Goal: Use online tool/utility: Utilize a website feature to perform a specific function

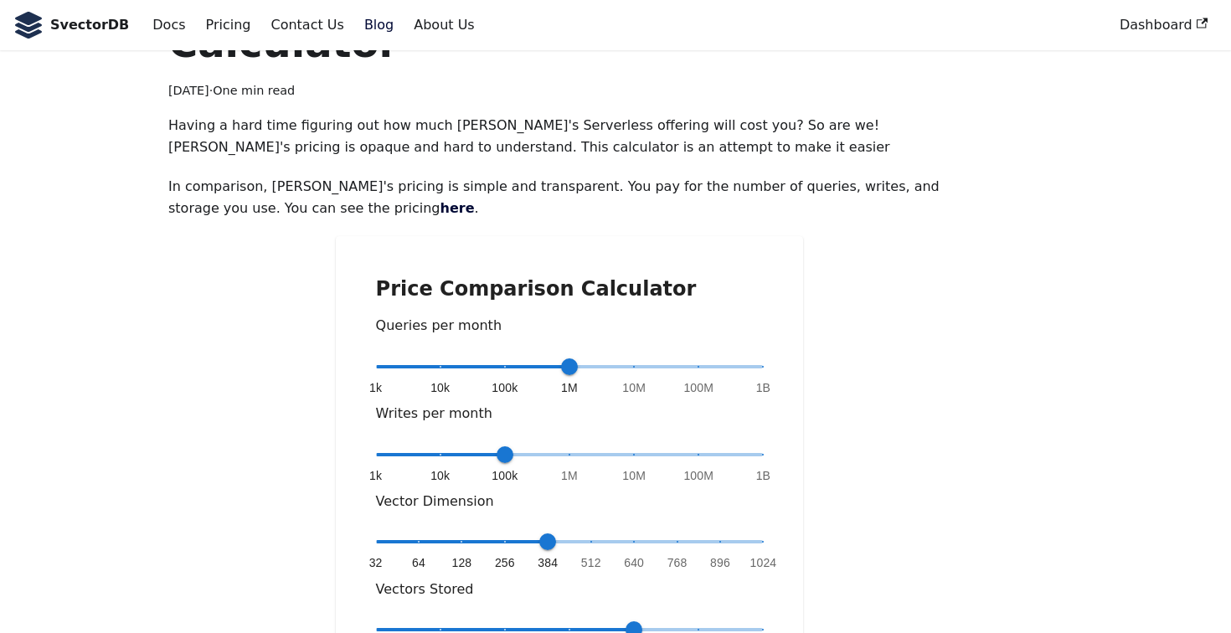
scroll to position [149, 0]
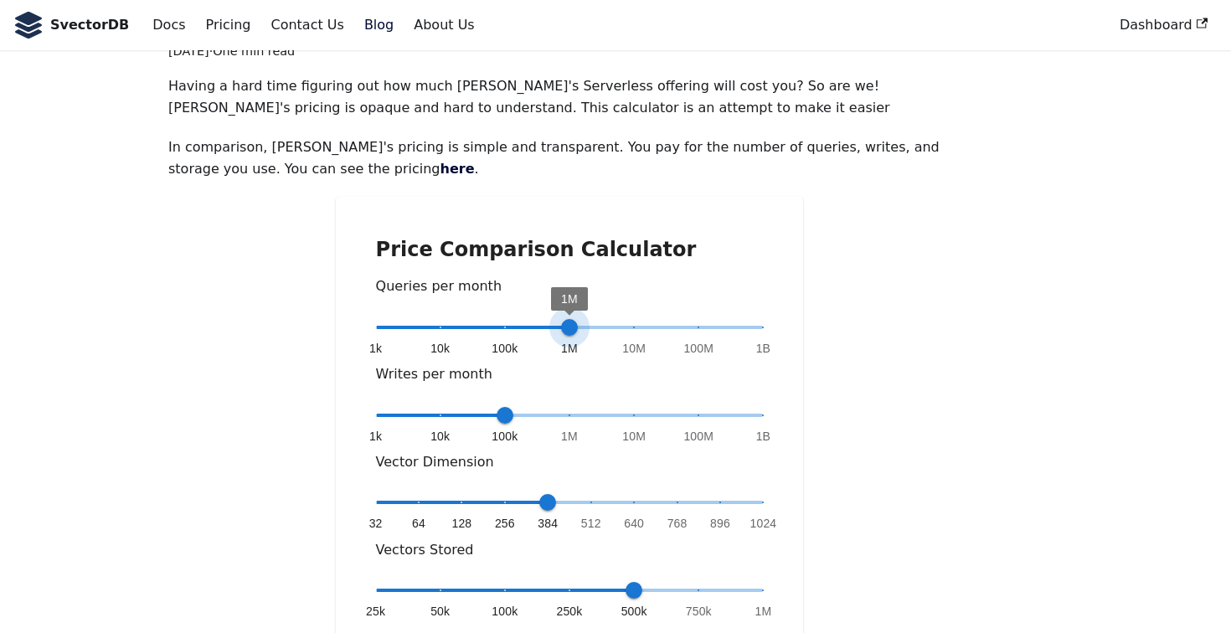
type input "*"
drag, startPoint x: 575, startPoint y: 276, endPoint x: 513, endPoint y: 279, distance: 61.2
click at [513, 319] on span "100k" at bounding box center [505, 327] width 17 height 17
type input "*"
drag, startPoint x: 507, startPoint y: 357, endPoint x: 425, endPoint y: 358, distance: 82.1
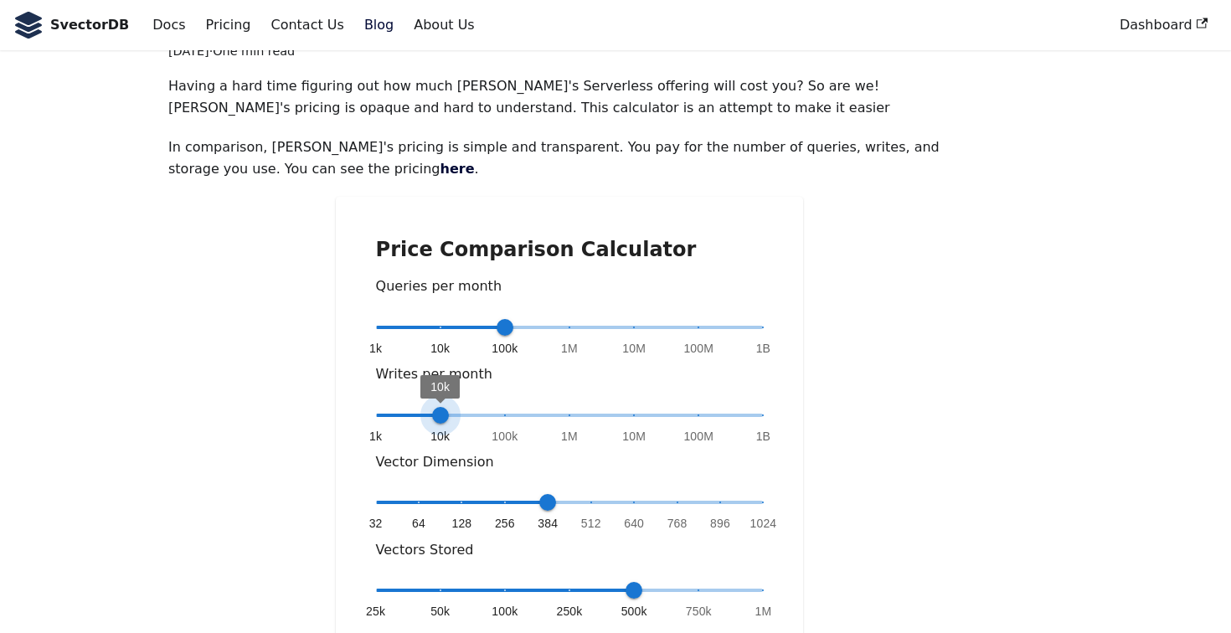
click at [432, 407] on span "10k" at bounding box center [440, 415] width 17 height 17
type input "*"
click at [543, 494] on span "384" at bounding box center [547, 502] width 17 height 17
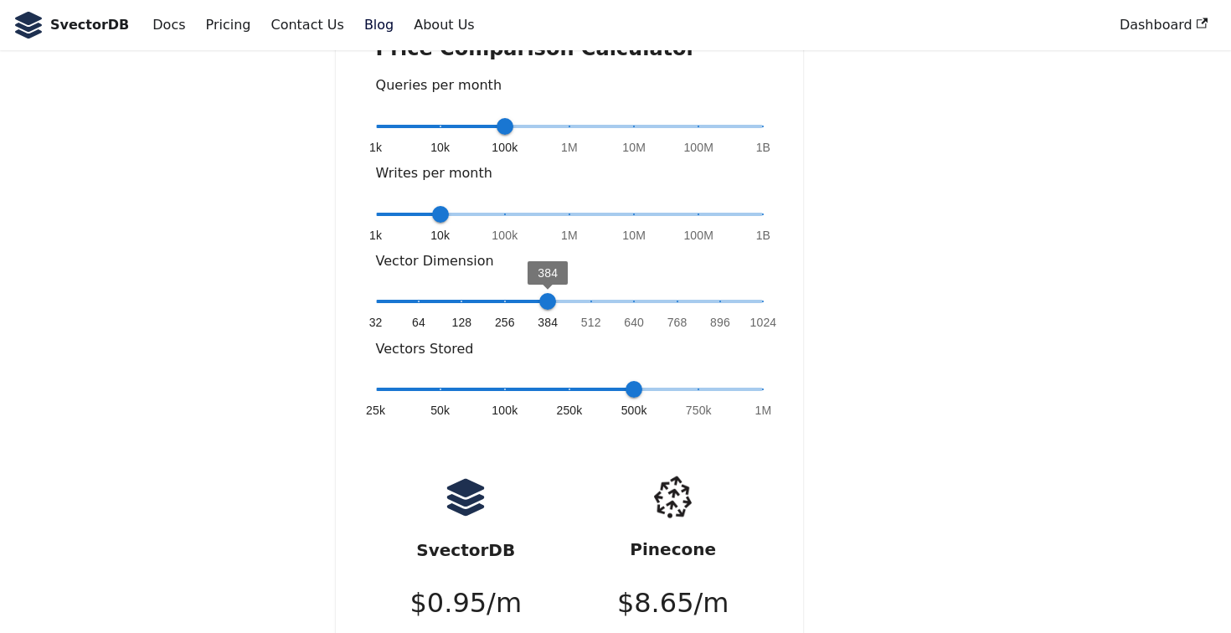
scroll to position [397, 0]
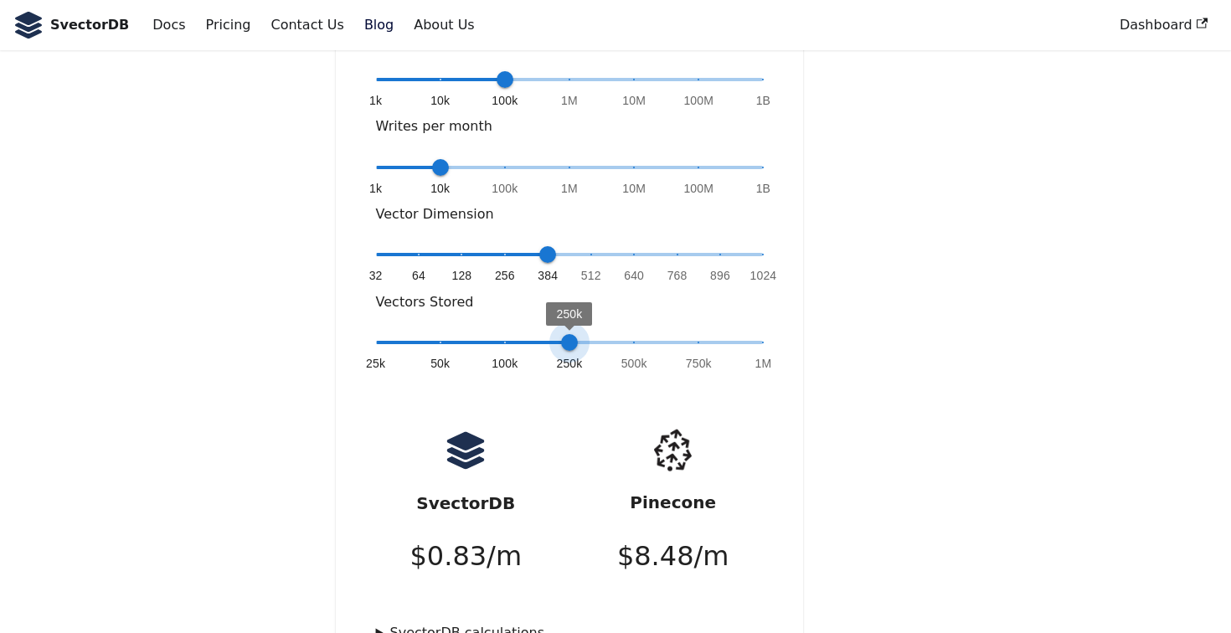
type input "*"
click at [626, 334] on span "500k" at bounding box center [634, 342] width 17 height 17
drag, startPoint x: 547, startPoint y: 206, endPoint x: 581, endPoint y: 205, distance: 33.5
click at [583, 246] on span "512" at bounding box center [591, 254] width 17 height 17
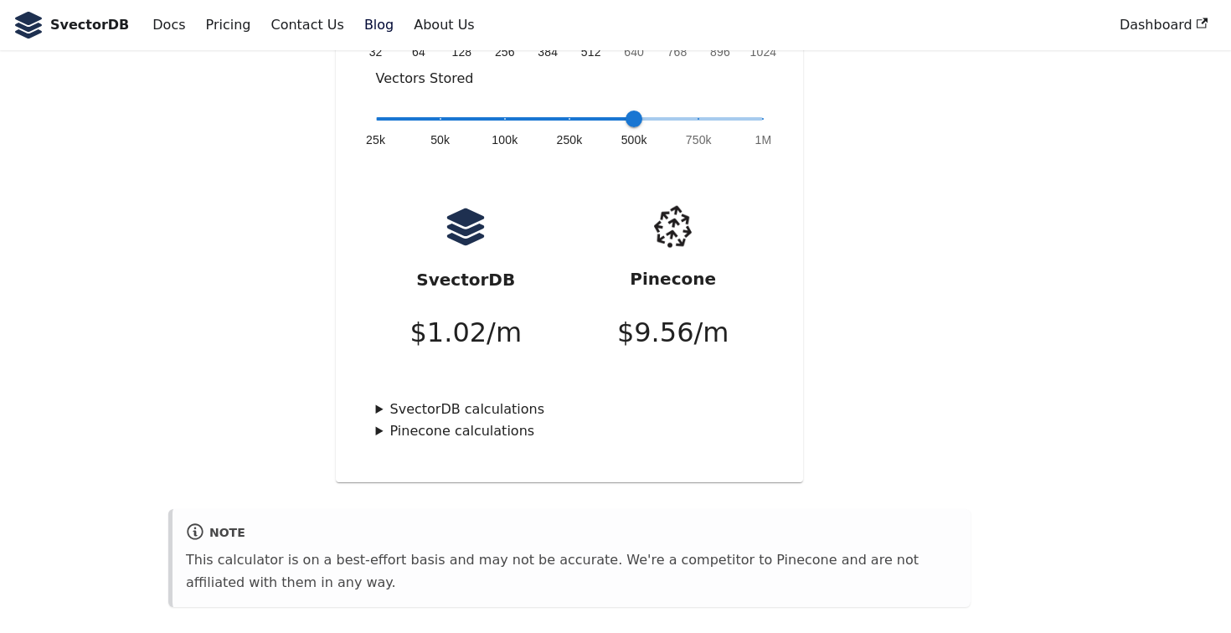
scroll to position [680, 0]
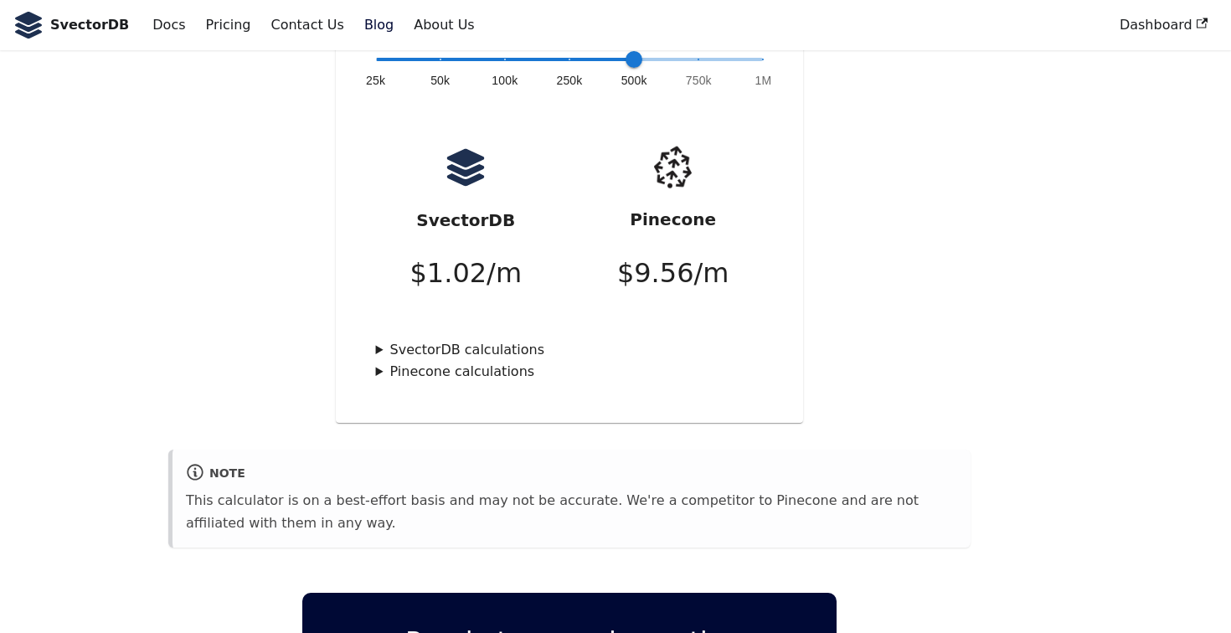
click at [503, 339] on summary "SvectorDB calculations" at bounding box center [570, 350] width 388 height 22
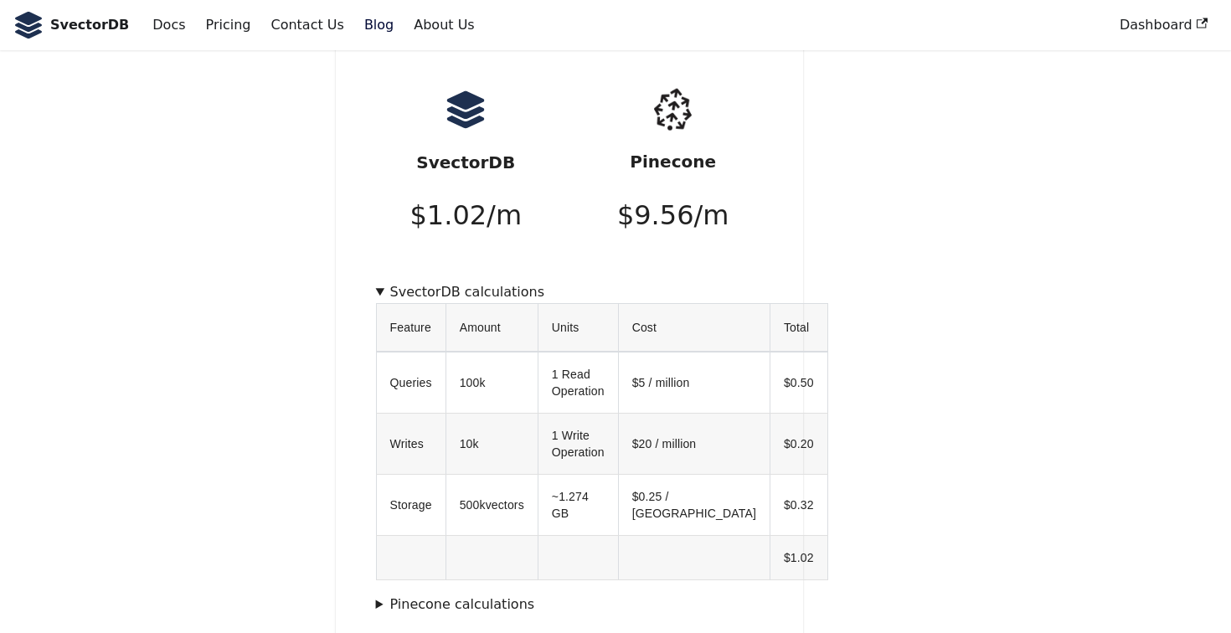
scroll to position [851, 0]
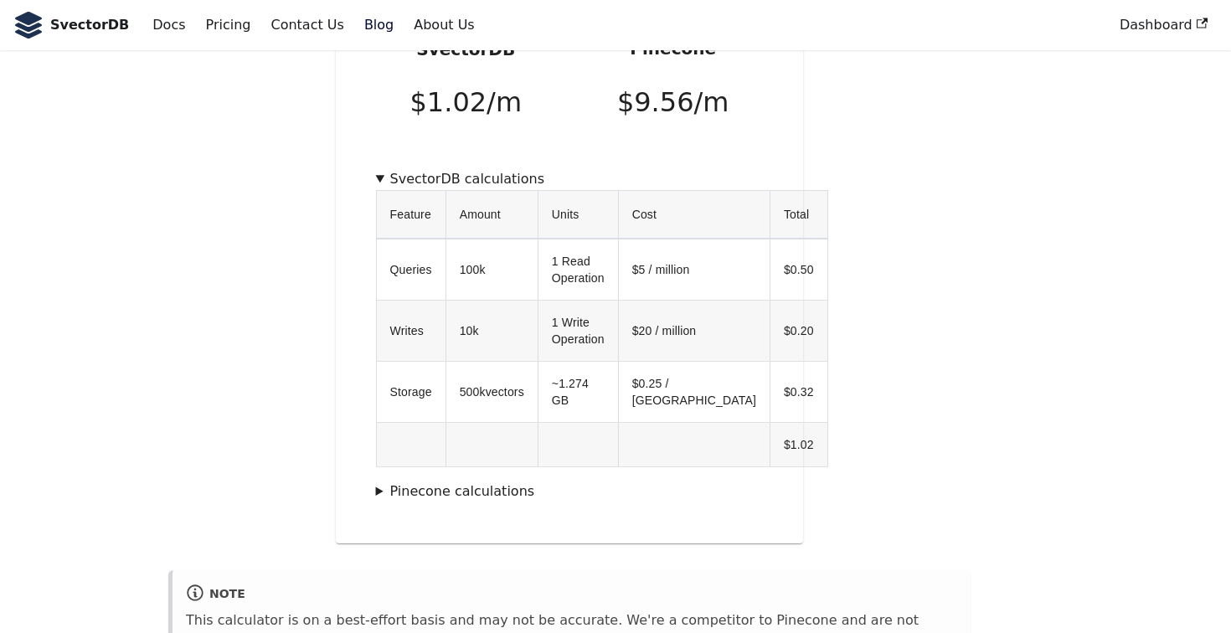
click at [410, 481] on summary "Pinecone calculations" at bounding box center [570, 492] width 388 height 22
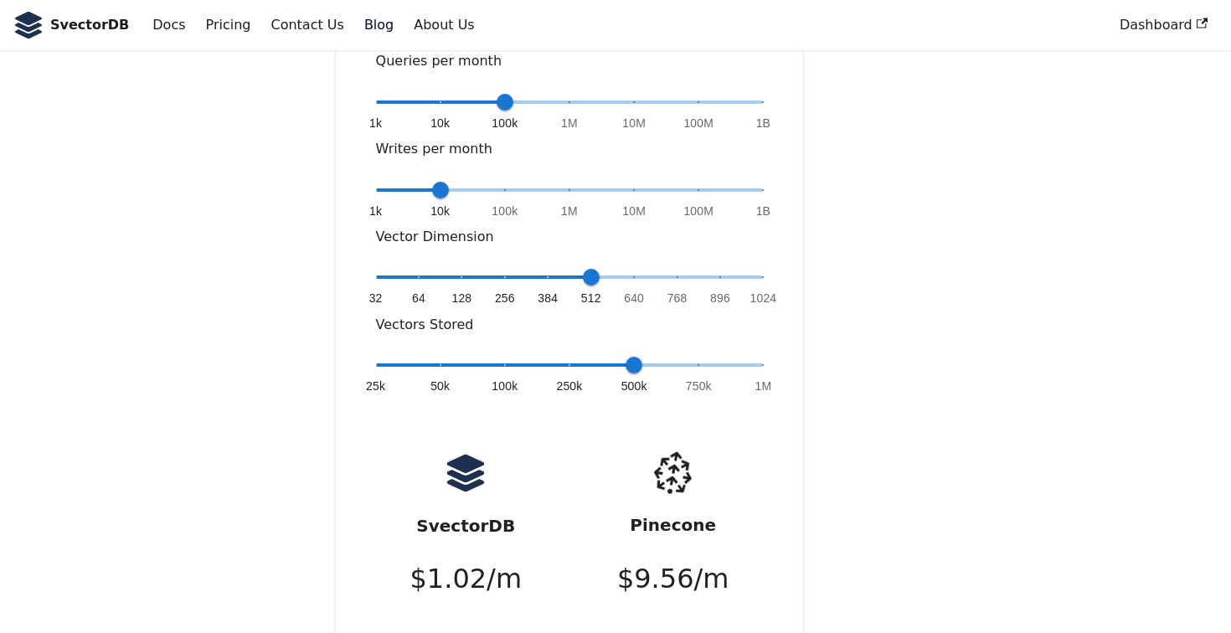
scroll to position [231, 0]
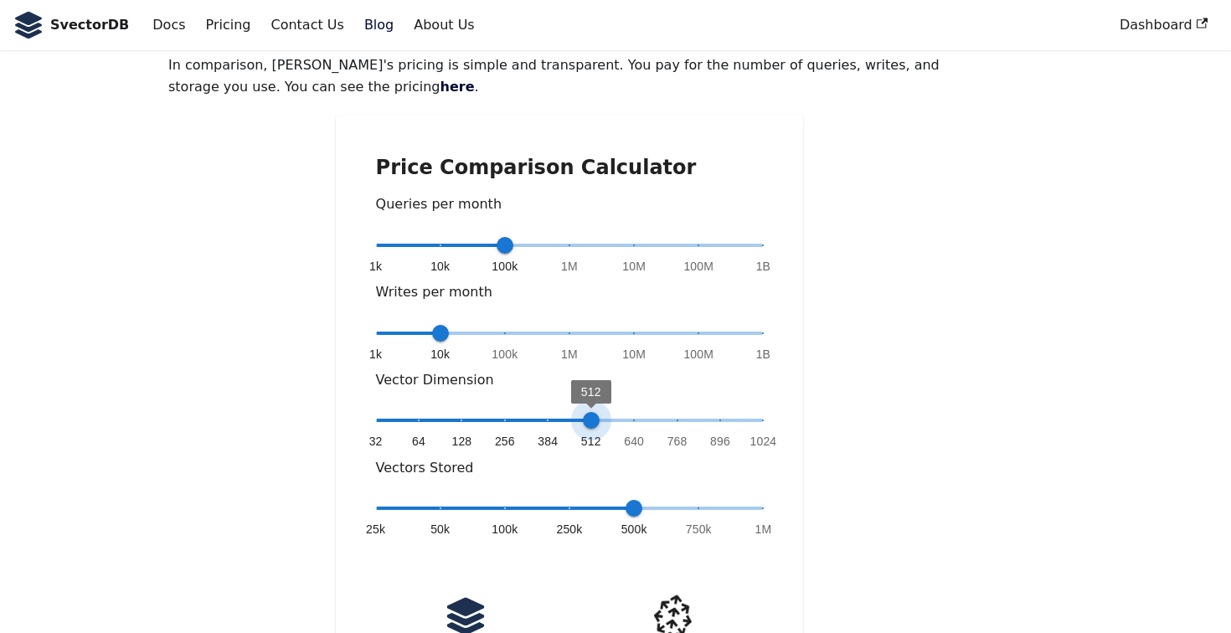
type input "*"
drag, startPoint x: 599, startPoint y: 374, endPoint x: 627, endPoint y: 374, distance: 28.5
click at [627, 412] on span "640" at bounding box center [634, 420] width 17 height 17
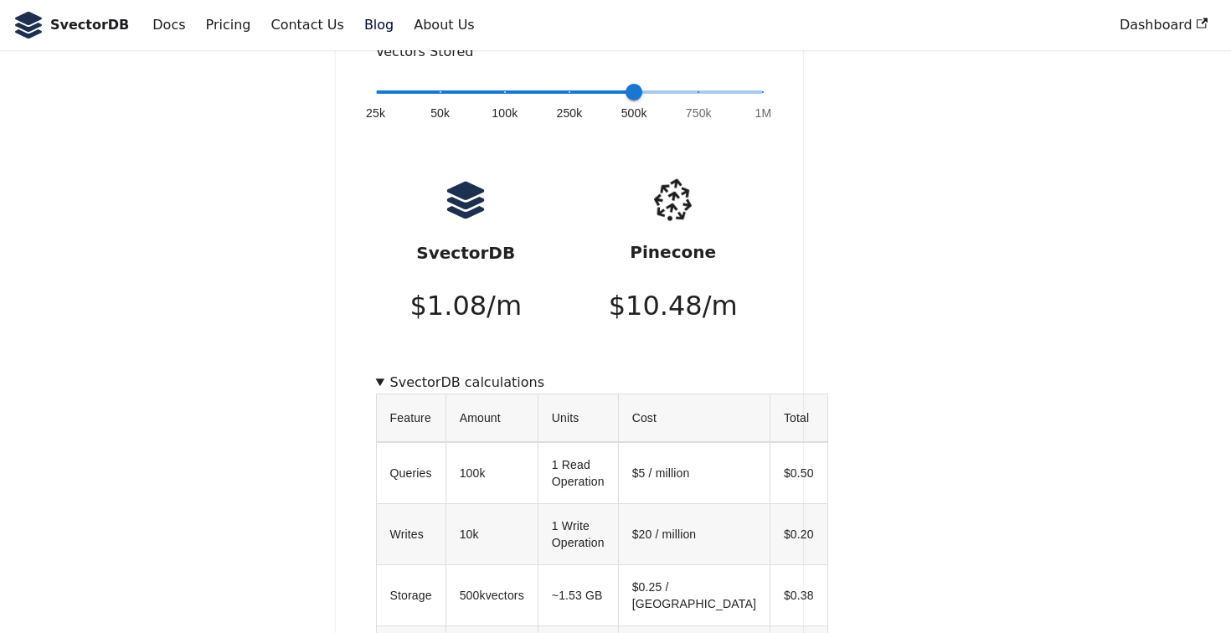
scroll to position [506, 0]
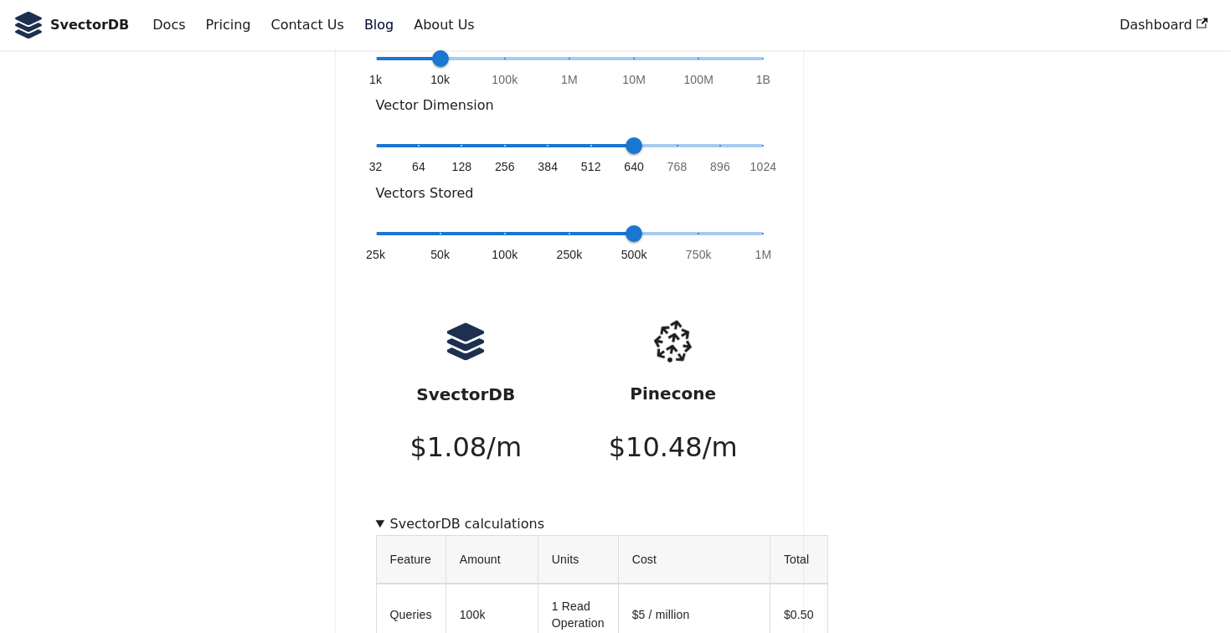
click at [704, 426] on p "$ 10.48 /m" at bounding box center [673, 448] width 129 height 44
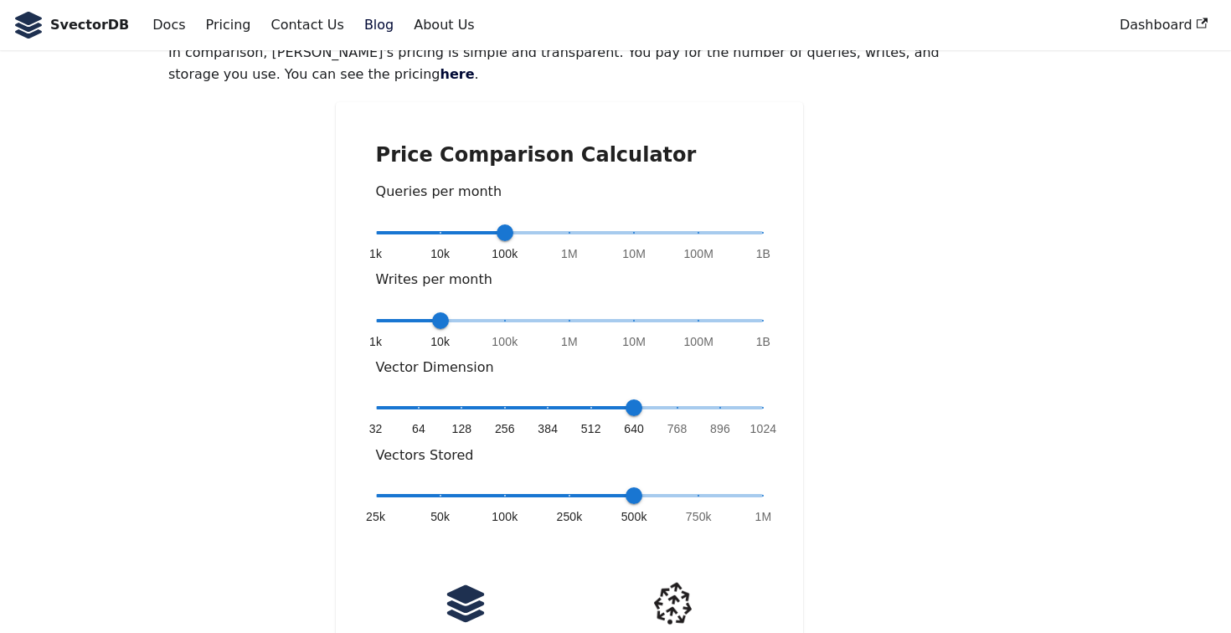
scroll to position [192, 0]
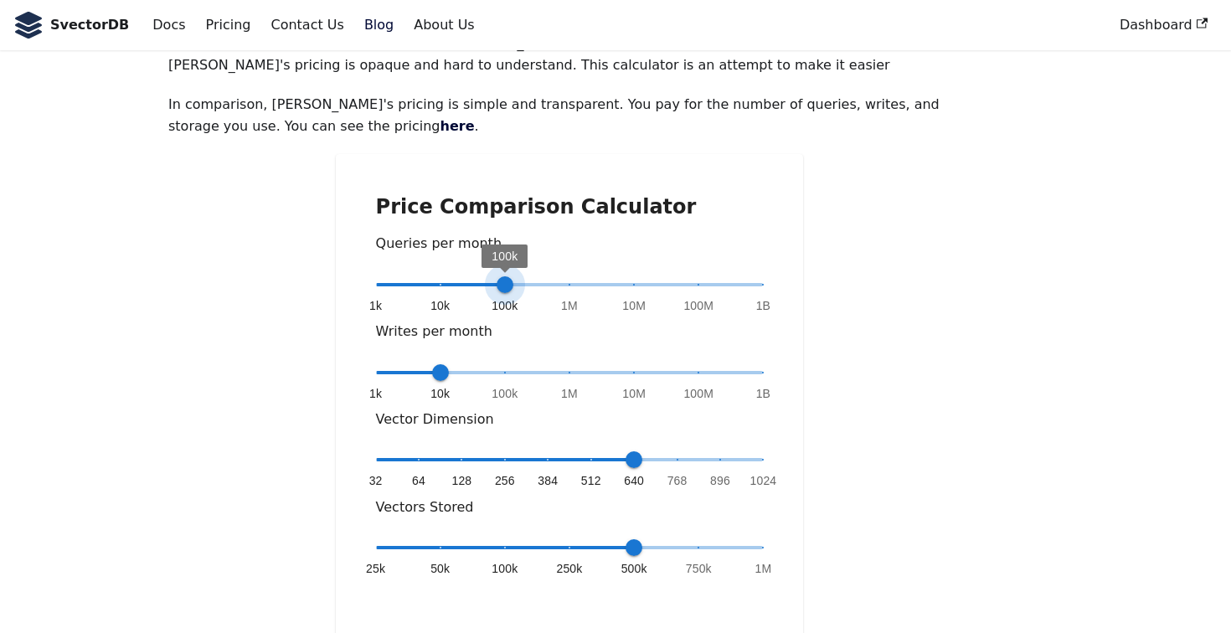
type input "*"
drag, startPoint x: 507, startPoint y: 237, endPoint x: 570, endPoint y: 229, distance: 64.2
click at [570, 276] on span "1M" at bounding box center [569, 284] width 17 height 17
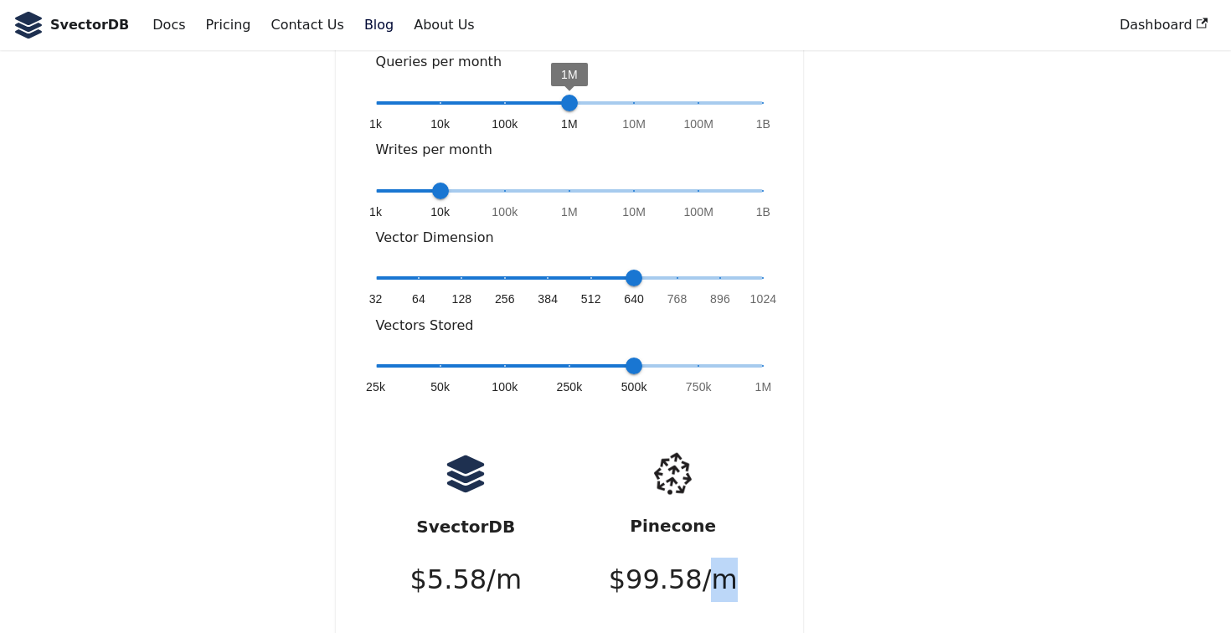
scroll to position [261, 0]
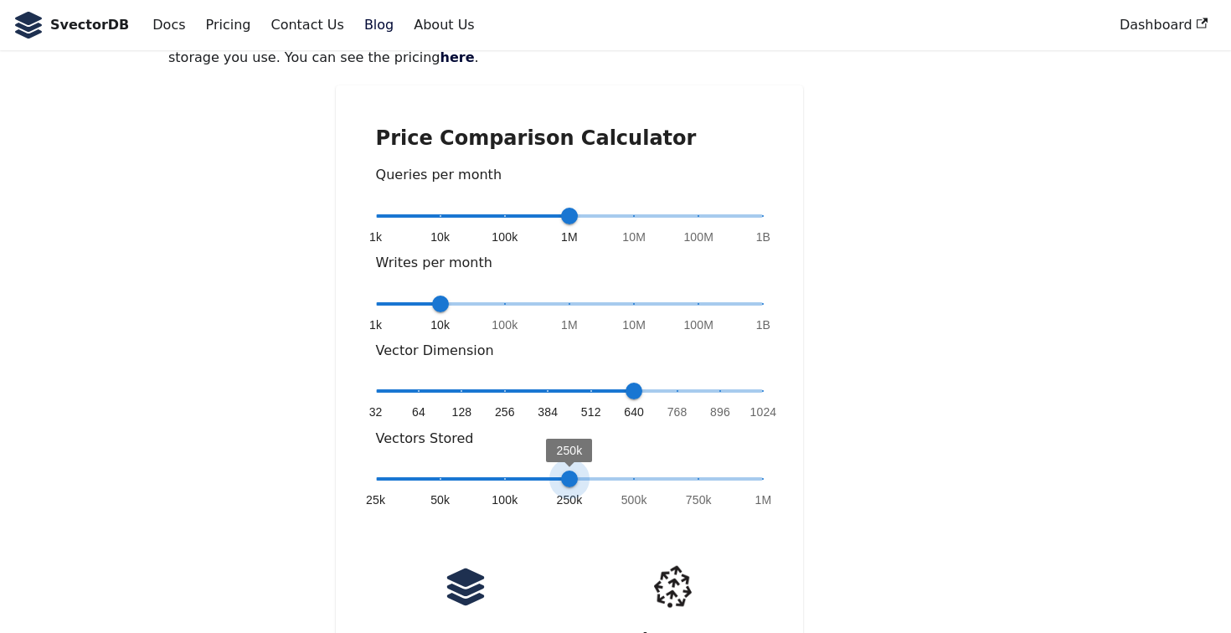
drag, startPoint x: 636, startPoint y: 426, endPoint x: 580, endPoint y: 422, distance: 56.3
click at [578, 471] on span "250k" at bounding box center [569, 479] width 17 height 17
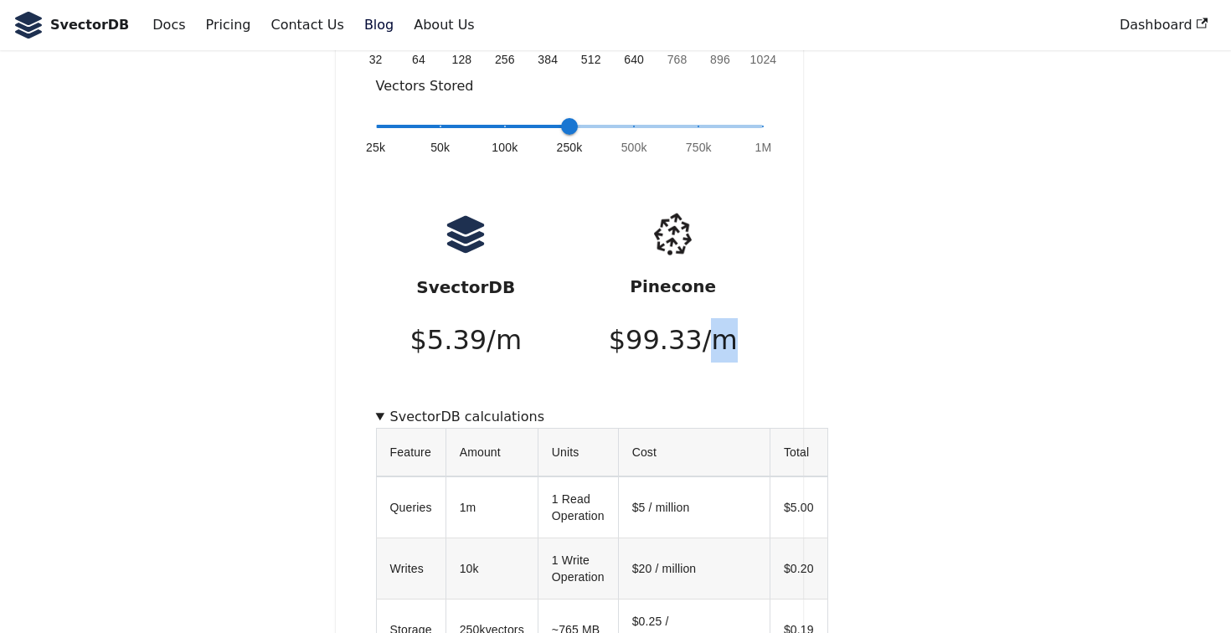
scroll to position [568, 0]
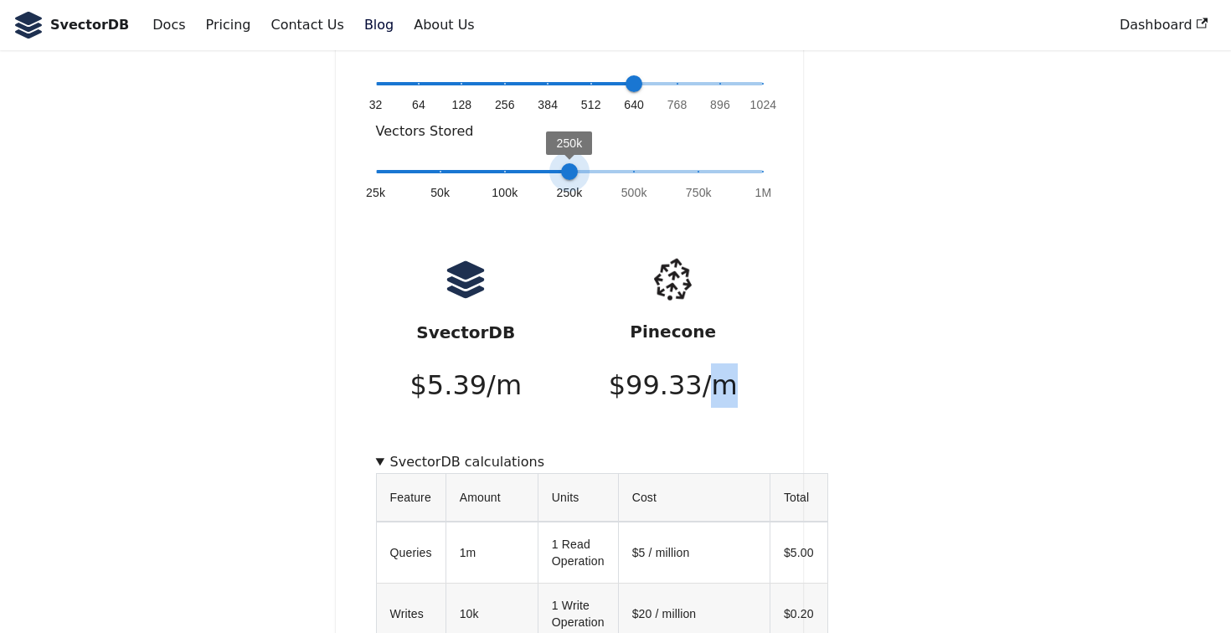
type input "*"
drag, startPoint x: 568, startPoint y: 116, endPoint x: 666, endPoint y: 126, distance: 98.6
click at [666, 159] on span "25k 50k 100k 250k 500k 750k 1M 500k" at bounding box center [570, 171] width 388 height 25
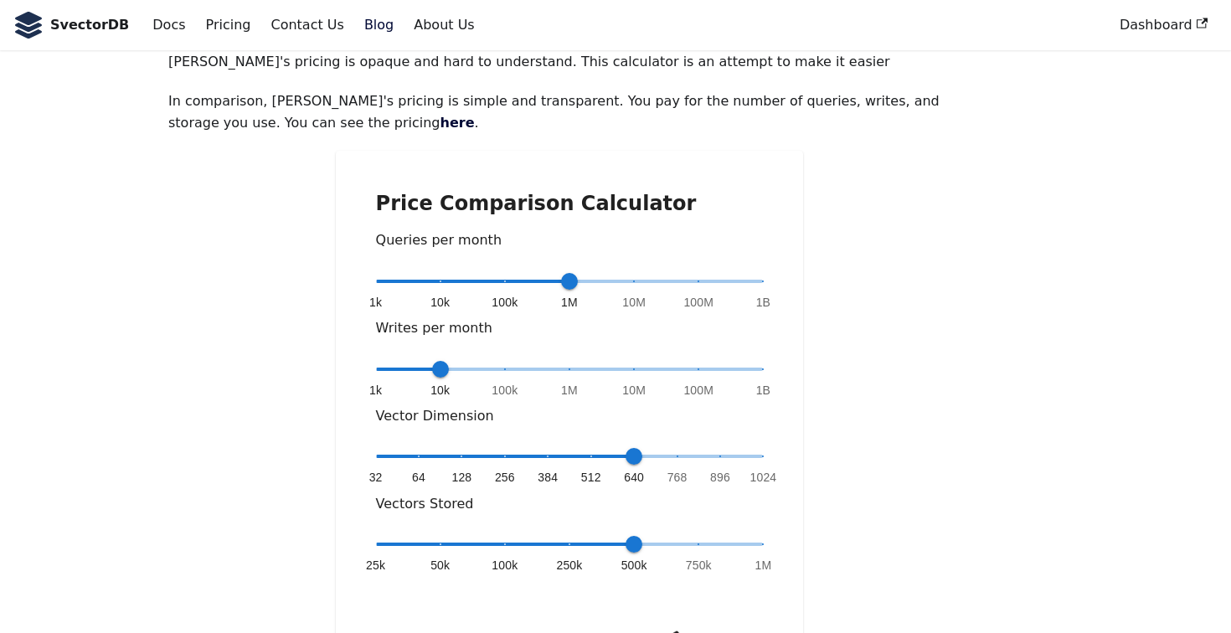
scroll to position [156, 0]
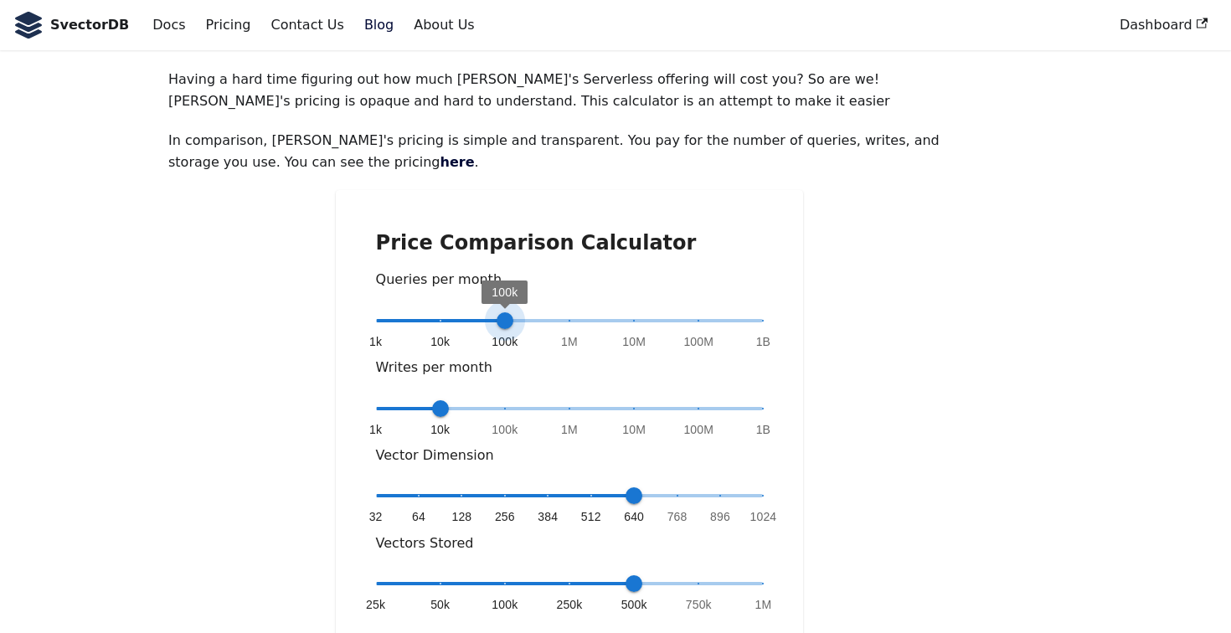
drag, startPoint x: 570, startPoint y: 268, endPoint x: 513, endPoint y: 272, distance: 57.1
click at [513, 312] on span "100k" at bounding box center [505, 320] width 17 height 17
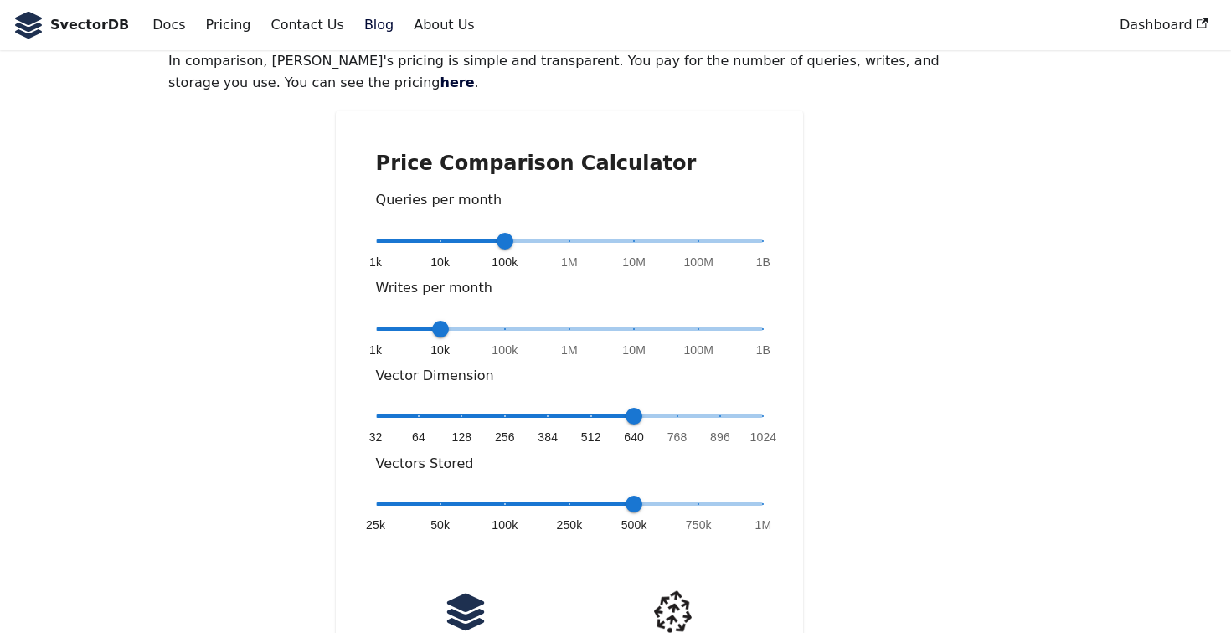
scroll to position [215, 0]
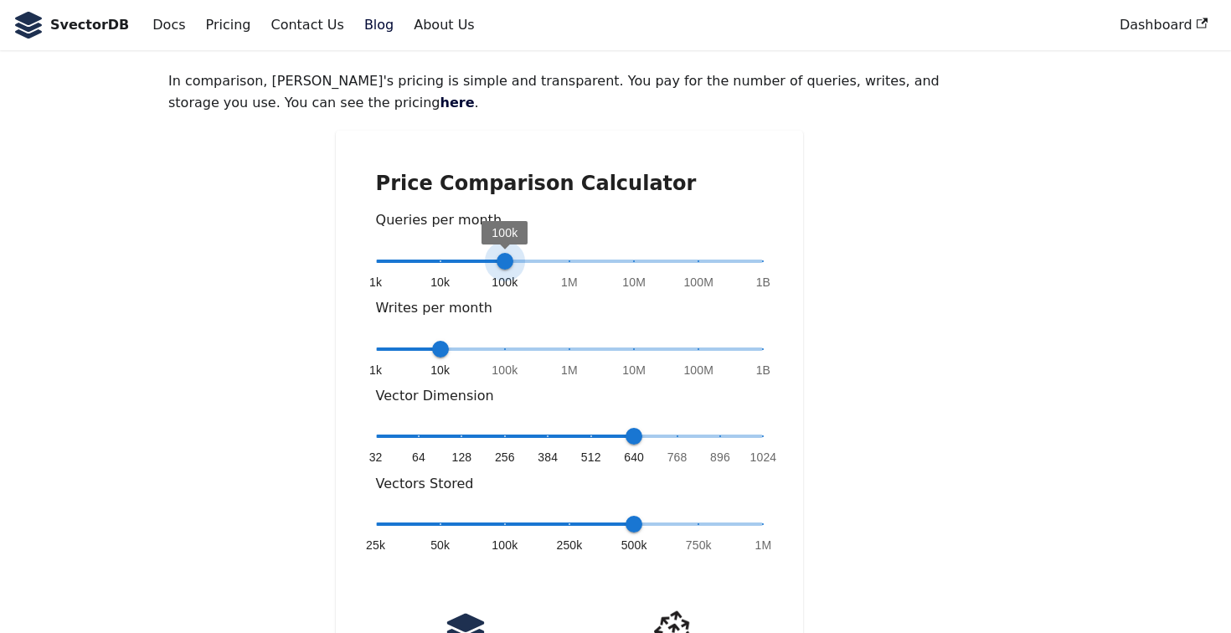
type input "*"
drag, startPoint x: 508, startPoint y: 205, endPoint x: 570, endPoint y: 209, distance: 62.1
click at [570, 253] on span "1M" at bounding box center [569, 261] width 17 height 17
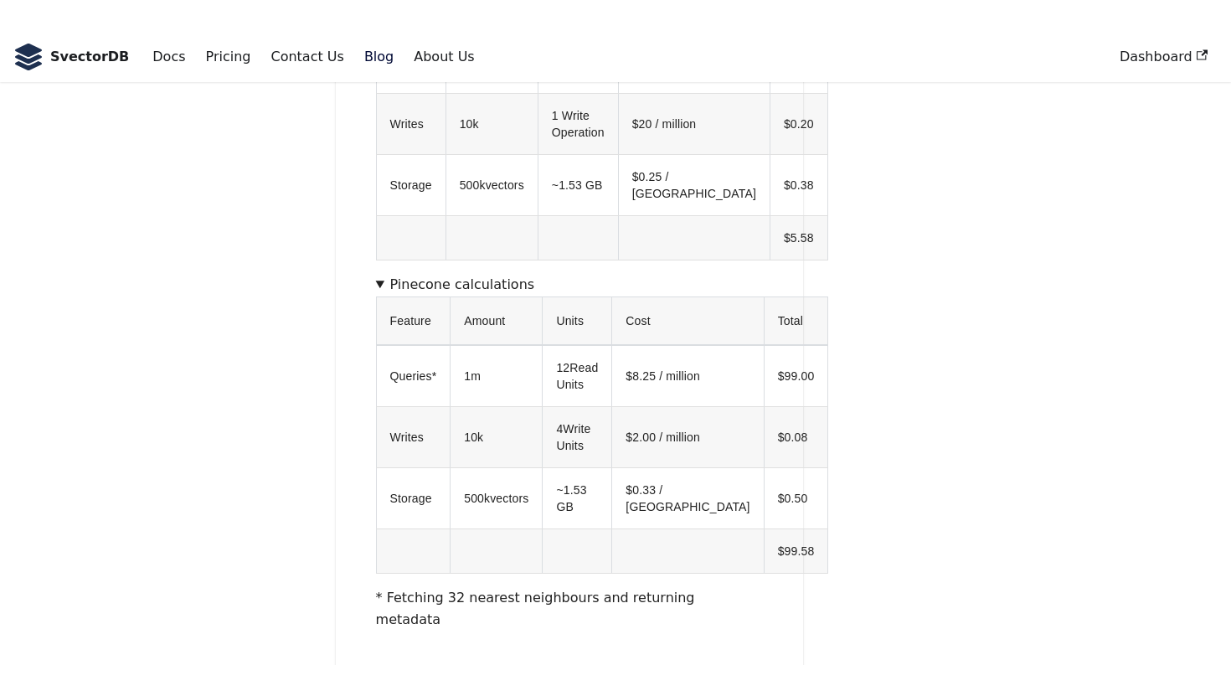
scroll to position [1108, 0]
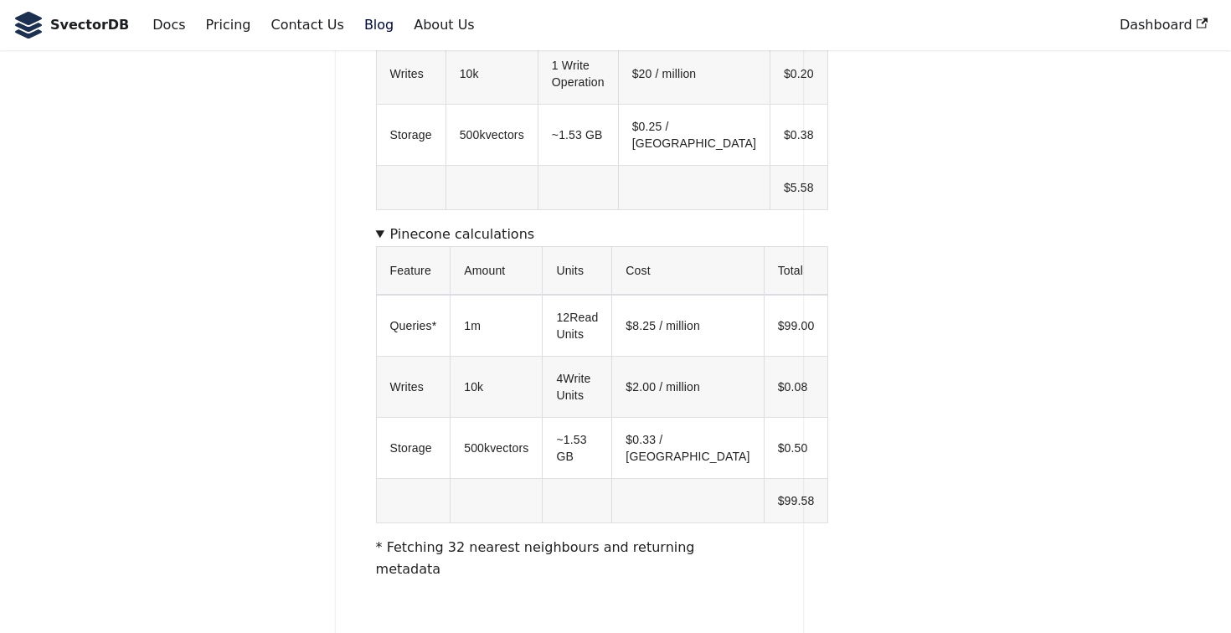
click at [1024, 84] on div "Pinecone Serverless Pricing Calculator [DATE] · One min read Having a hard time…" at bounding box center [616, 65] width 1106 height 2192
